Goal: Communication & Community: Answer question/provide support

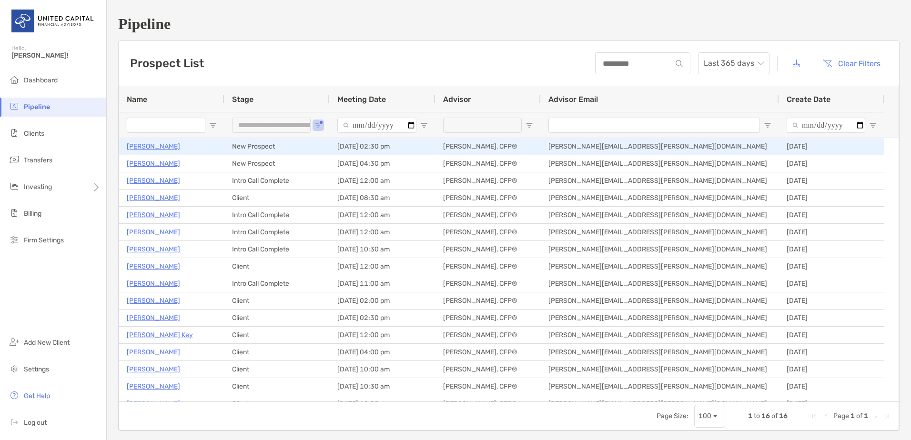
click at [147, 146] on p "[PERSON_NAME]" at bounding box center [153, 147] width 53 height 12
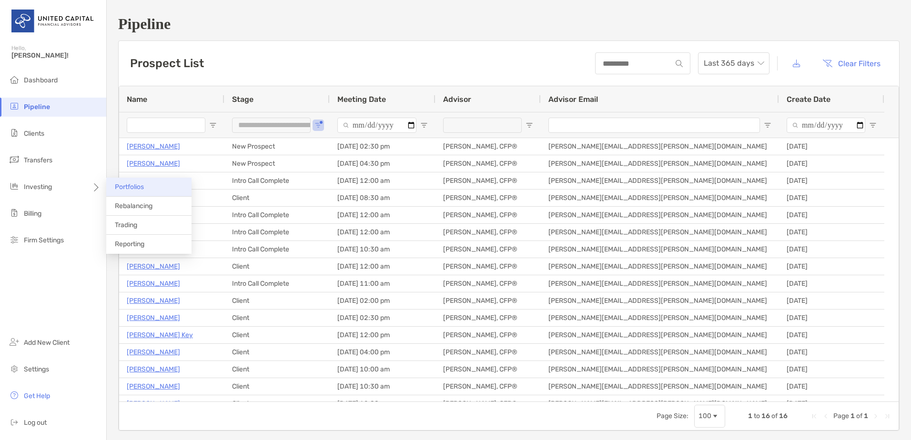
click at [138, 188] on span "Portfolios" at bounding box center [129, 187] width 29 height 8
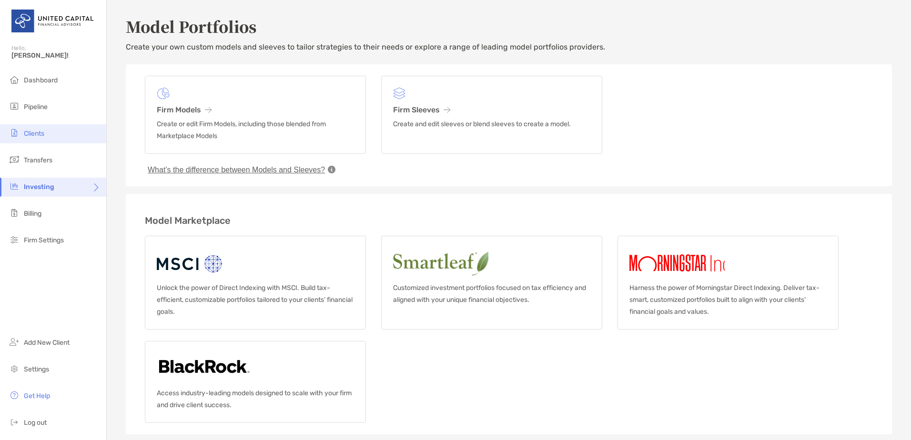
click at [43, 132] on span "Clients" at bounding box center [34, 134] width 20 height 8
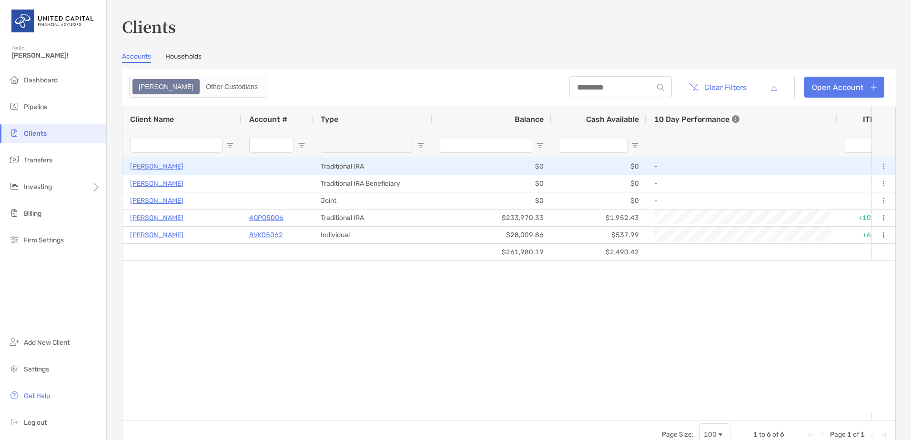
click at [162, 163] on p "Michael Menn" at bounding box center [156, 167] width 53 height 12
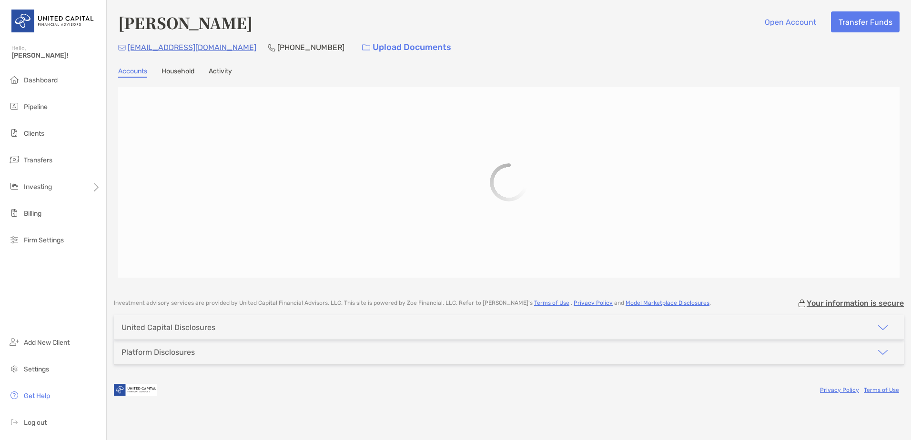
click at [218, 71] on link "Activity" at bounding box center [220, 72] width 23 height 10
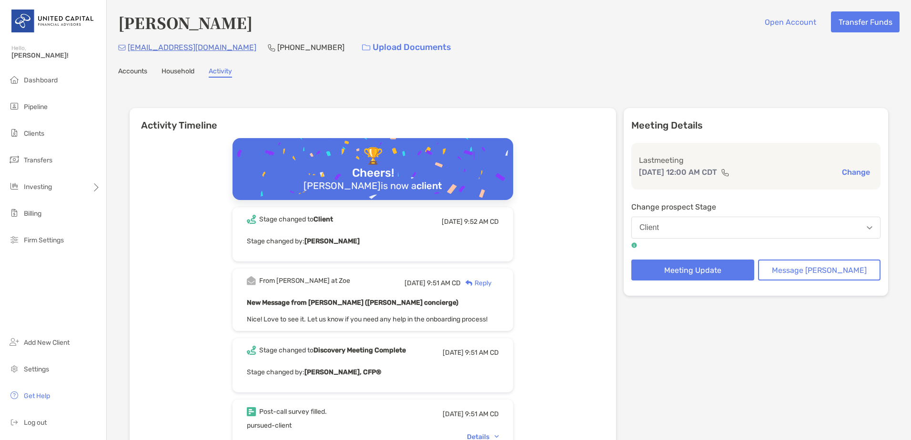
click at [185, 72] on link "Household" at bounding box center [178, 72] width 33 height 10
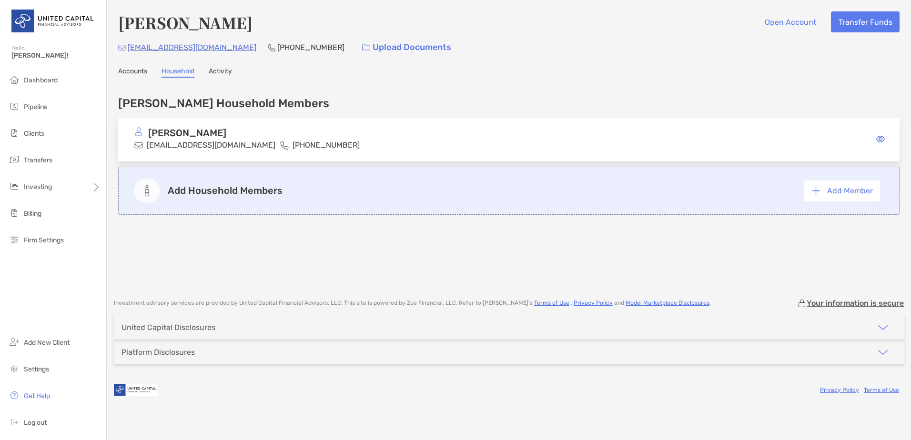
click at [221, 70] on link "Activity" at bounding box center [220, 72] width 23 height 10
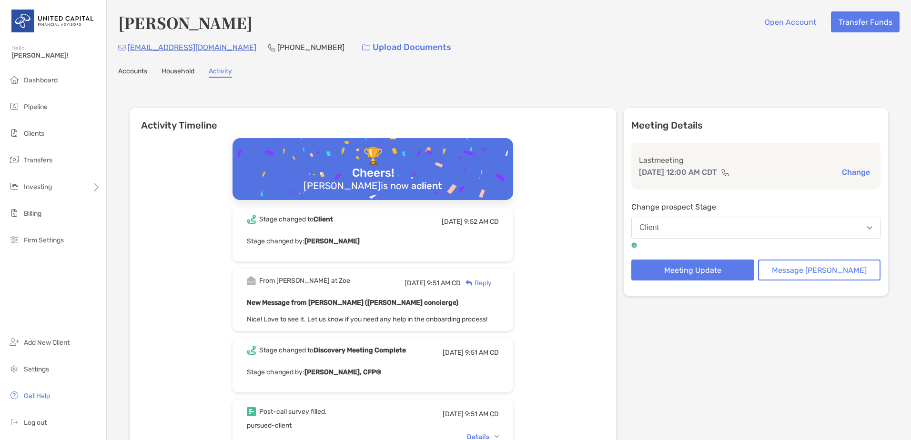
click at [189, 69] on link "Household" at bounding box center [178, 72] width 33 height 10
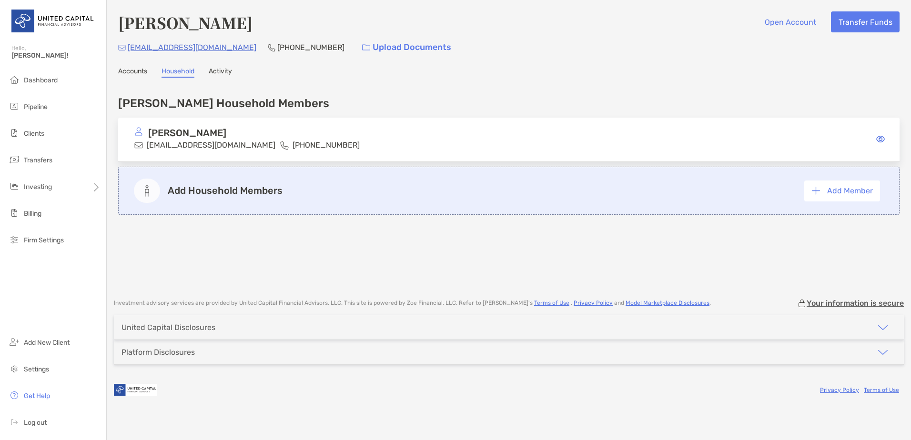
click at [133, 70] on link "Accounts" at bounding box center [132, 72] width 29 height 10
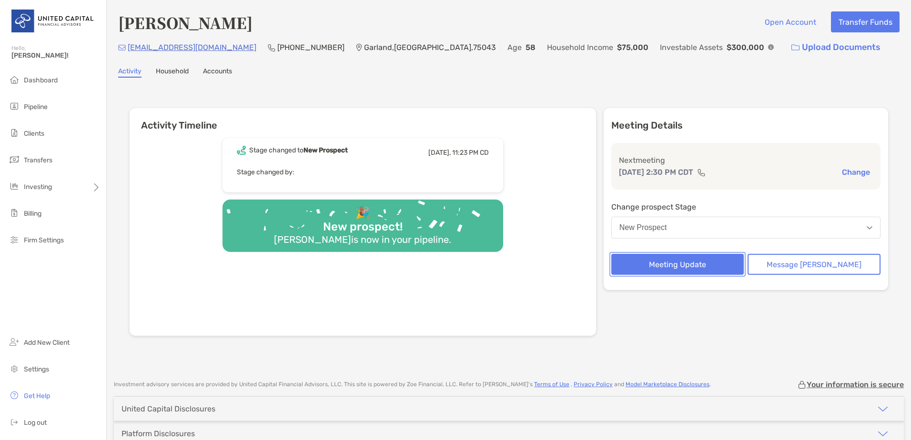
click at [735, 269] on button "Meeting Update" at bounding box center [678, 264] width 133 height 21
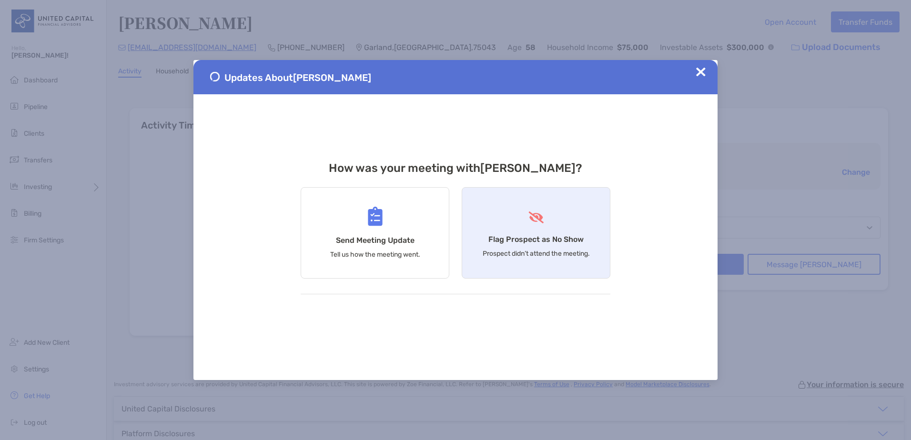
click at [553, 249] on div "Flag Prospect as No Show Prospect didn’t attend the meeting." at bounding box center [536, 233] width 149 height 92
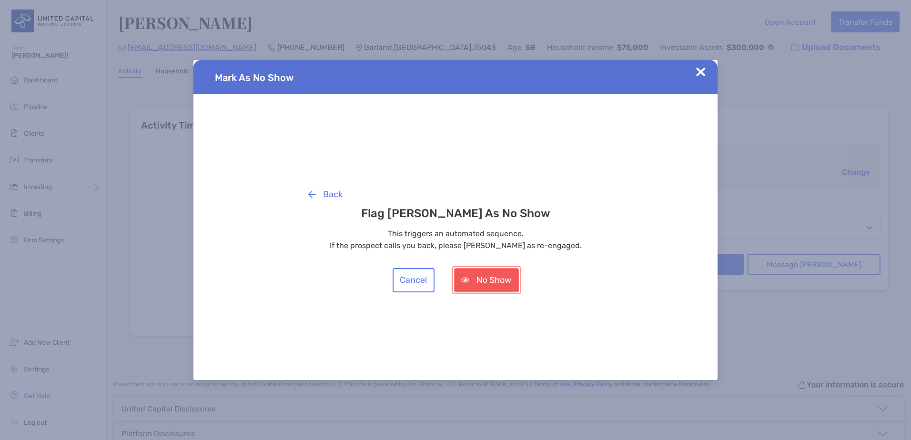
click at [491, 281] on button "No Show" at bounding box center [486, 280] width 65 height 24
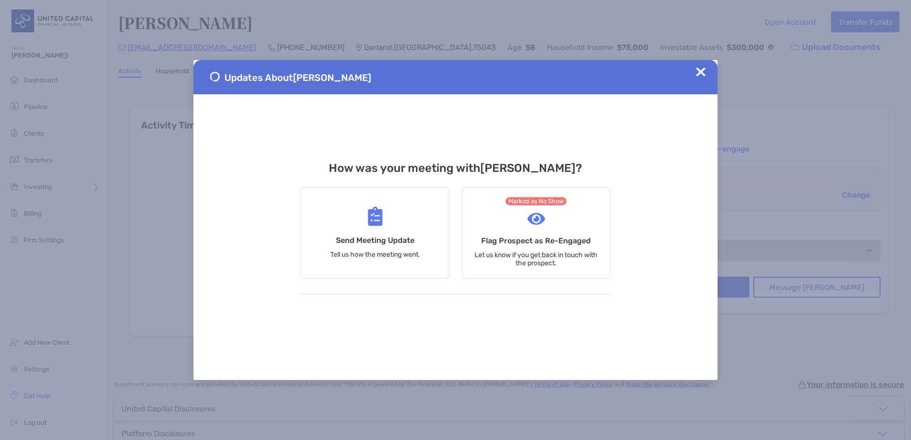
click at [700, 73] on img at bounding box center [701, 72] width 10 height 10
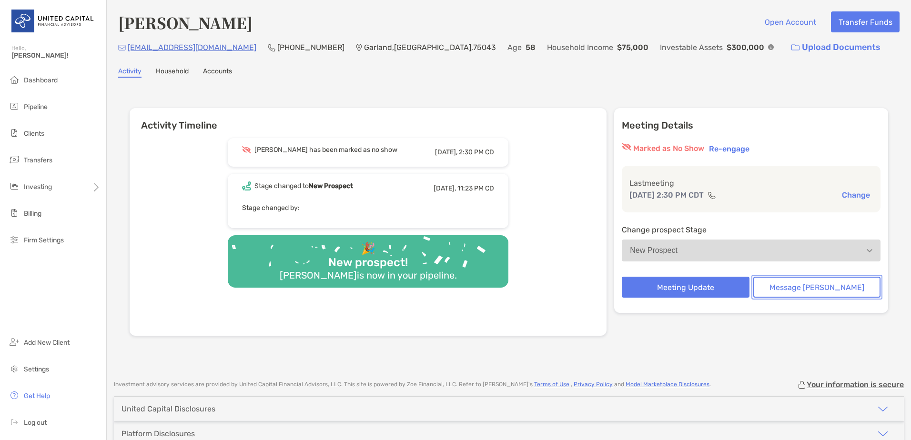
click at [800, 286] on button "Message Zoe" at bounding box center [817, 287] width 127 height 21
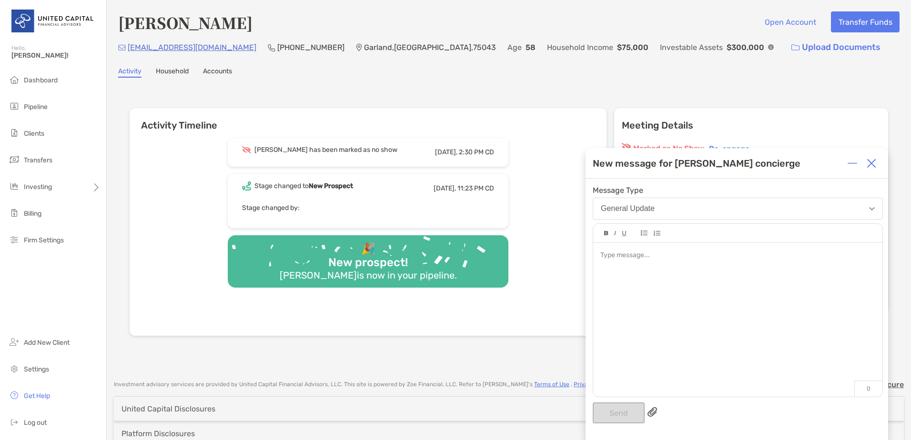
click at [764, 320] on div at bounding box center [737, 315] width 289 height 144
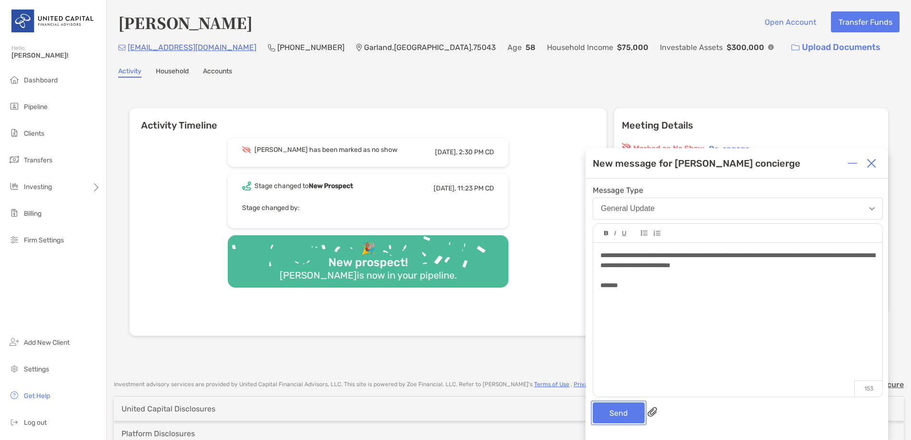
click at [625, 414] on button "Send" at bounding box center [619, 413] width 52 height 21
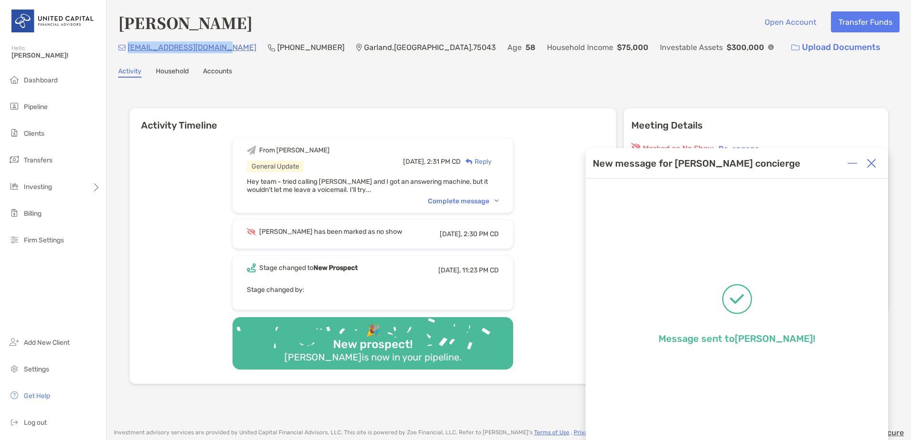
drag, startPoint x: 216, startPoint y: 49, endPoint x: 124, endPoint y: 54, distance: 92.2
click at [124, 54] on div "joyphilip1987@gmail.com (817) 655-8977 Garland , TX , 75043 Age 58 Household In…" at bounding box center [509, 47] width 782 height 20
copy p "[EMAIL_ADDRESS][DOMAIN_NAME]"
